Goal: Book appointment/travel/reservation

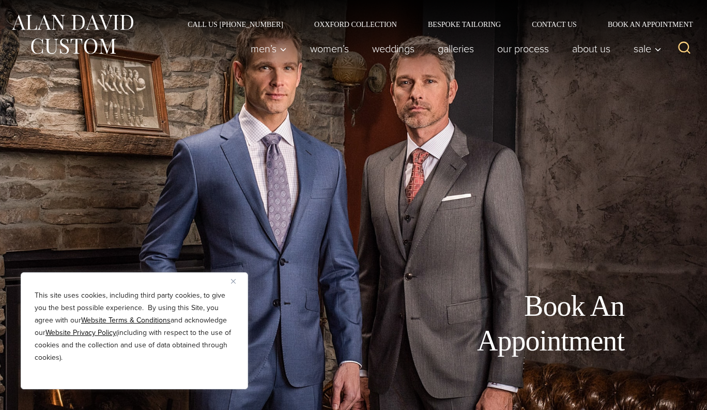
click at [234, 283] on button "Close" at bounding box center [237, 281] width 12 height 12
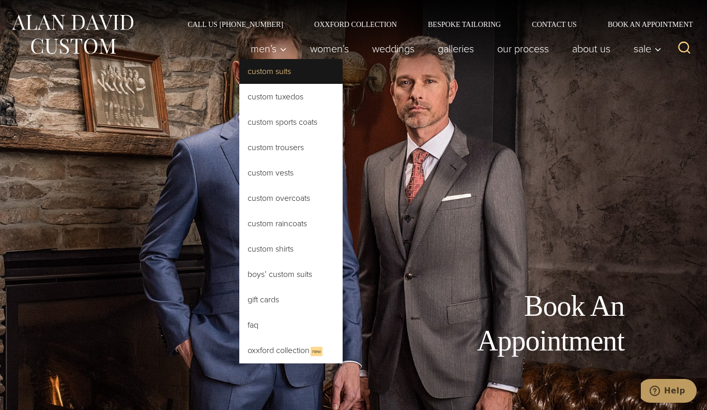
click at [268, 68] on link "Custom Suits" at bounding box center [290, 71] width 103 height 25
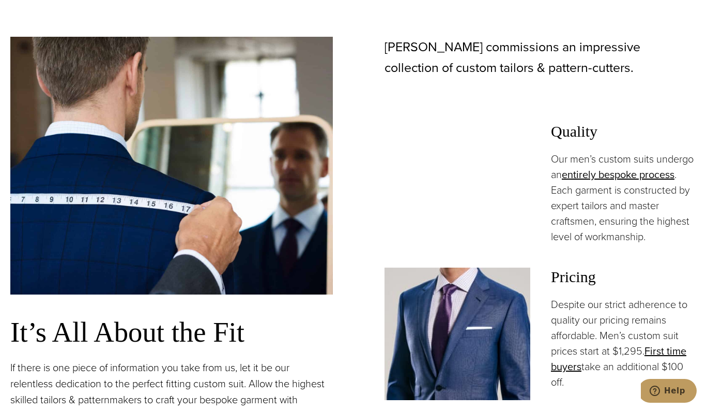
scroll to position [649, 0]
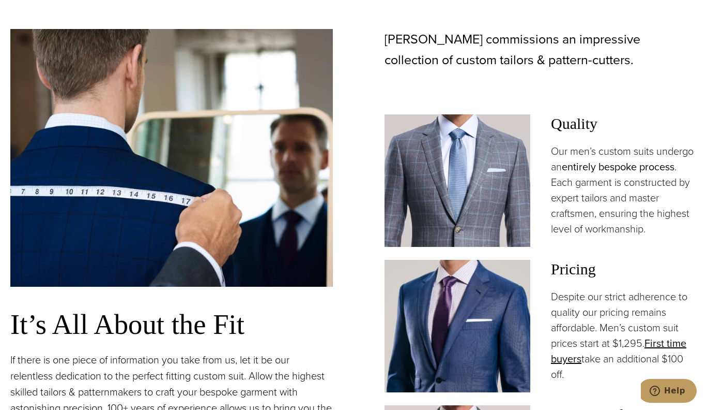
click at [610, 166] on link "entirely bespoke process" at bounding box center [618, 167] width 113 height 16
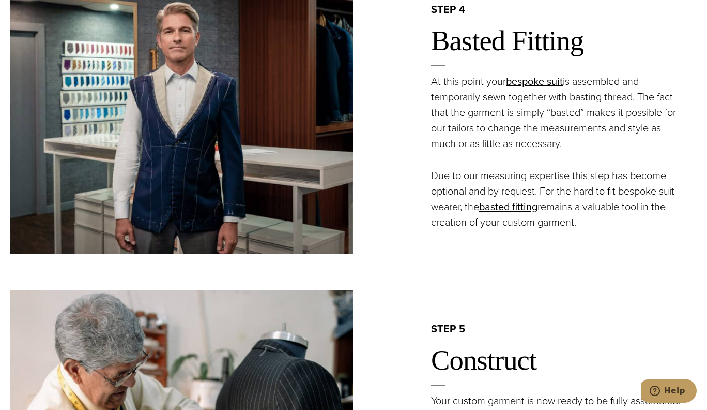
scroll to position [1637, 0]
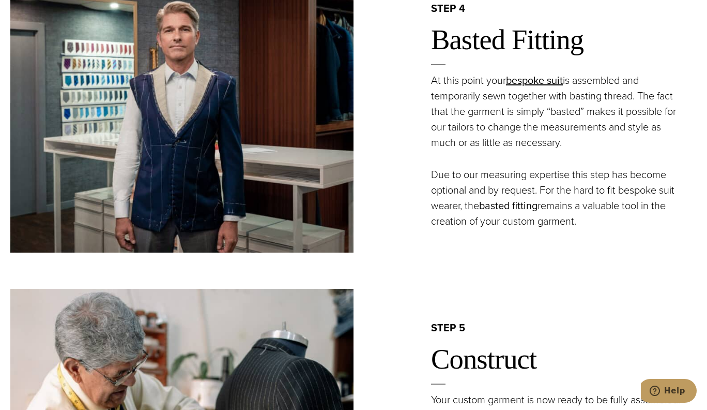
click at [521, 204] on link "basted fitting" at bounding box center [508, 206] width 58 height 16
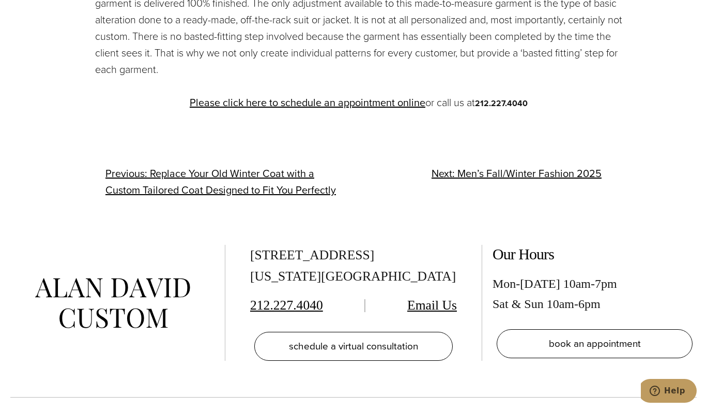
scroll to position [862, 0]
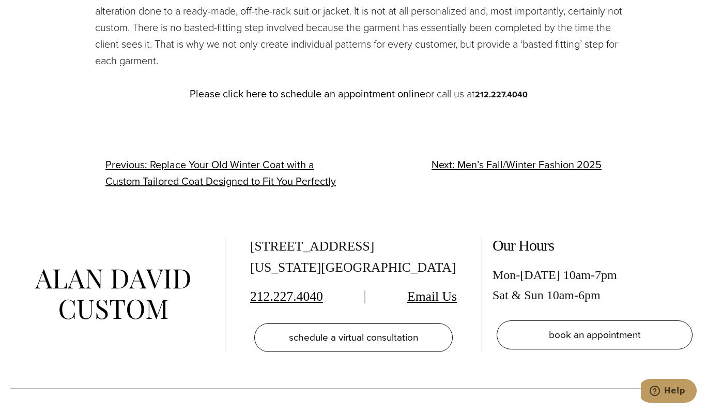
click at [404, 91] on link "Please click here to schedule an appointment online" at bounding box center [308, 94] width 236 height 16
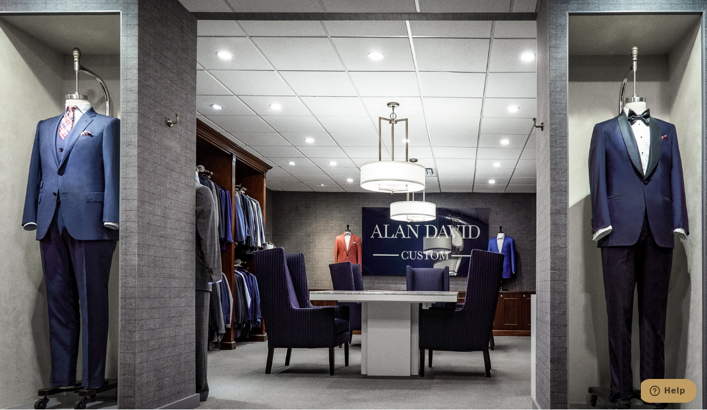
scroll to position [1735, 0]
